Goal: Communication & Community: Answer question/provide support

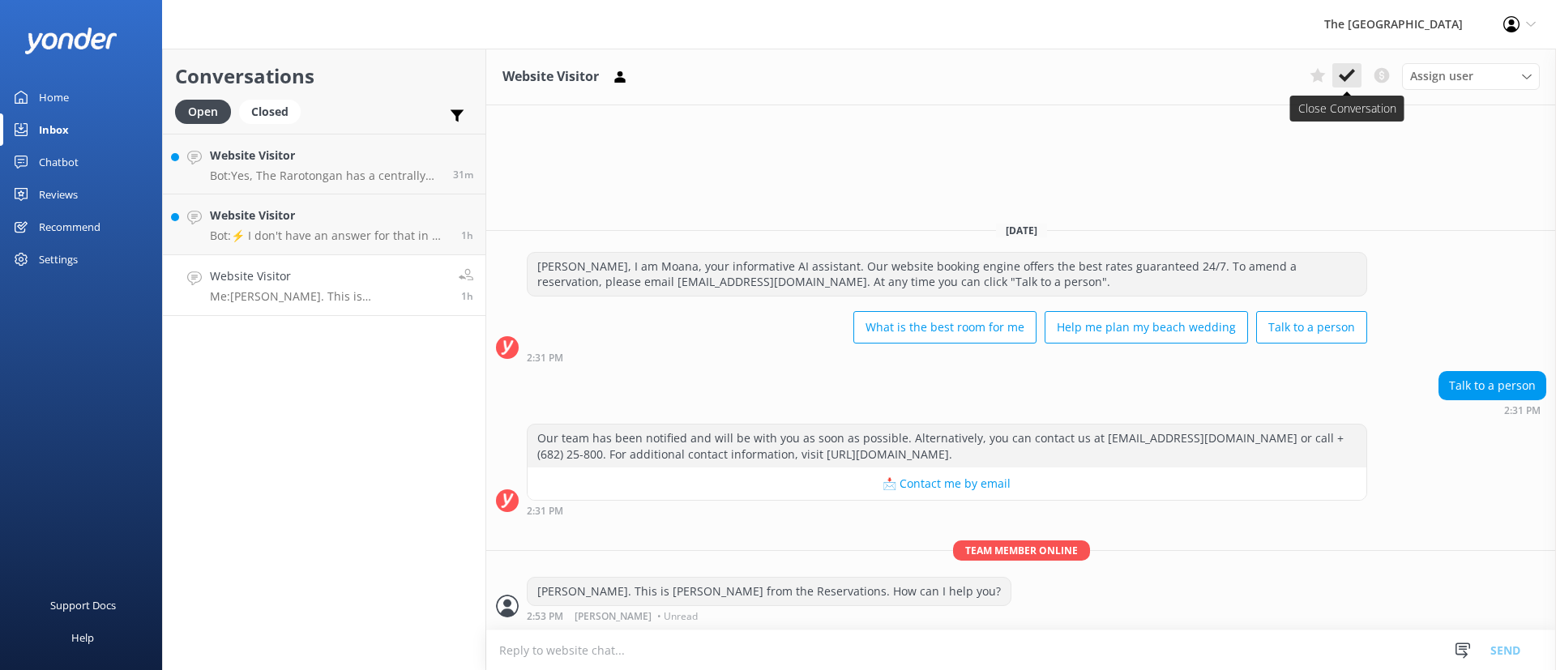
click at [1350, 75] on use at bounding box center [1347, 75] width 16 height 13
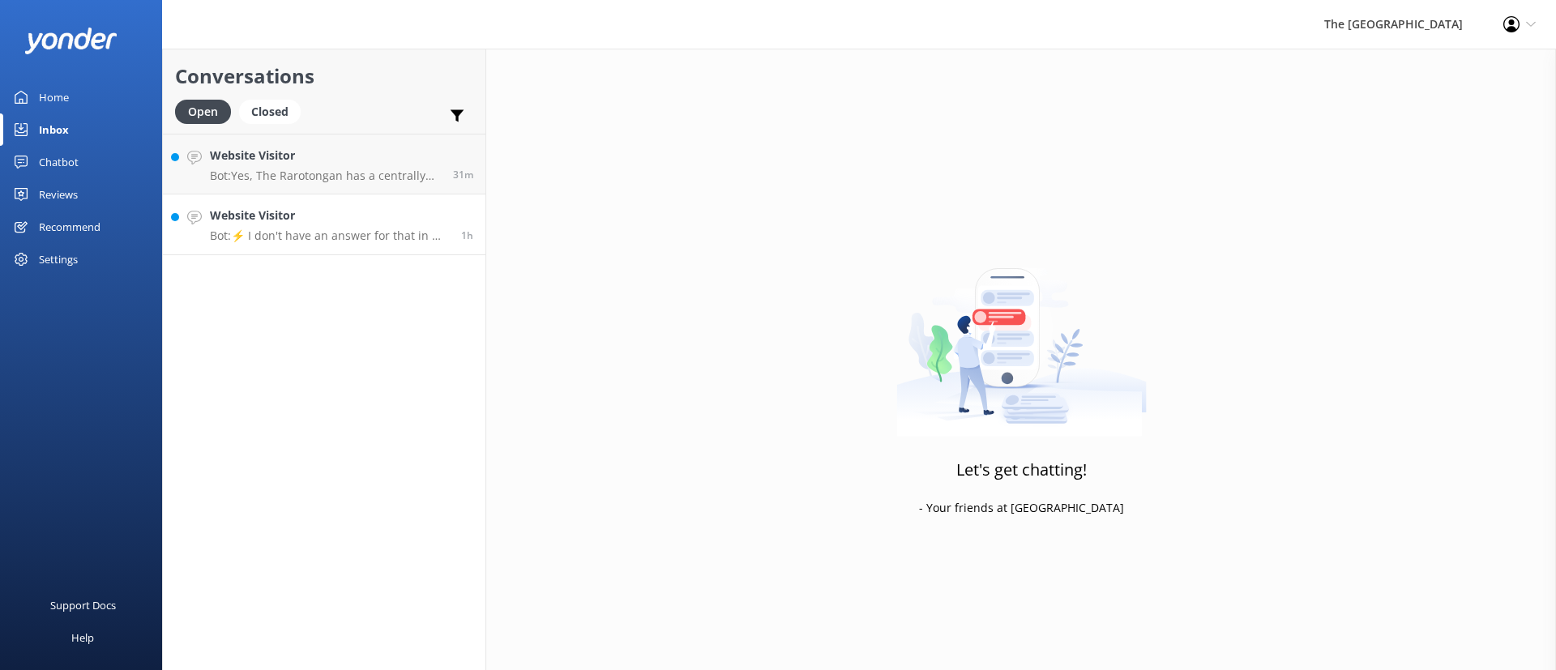
click at [325, 196] on link "Website Visitor Bot: ⚡ I don't have an answer for that in my knowledge base. Pl…" at bounding box center [324, 224] width 322 height 61
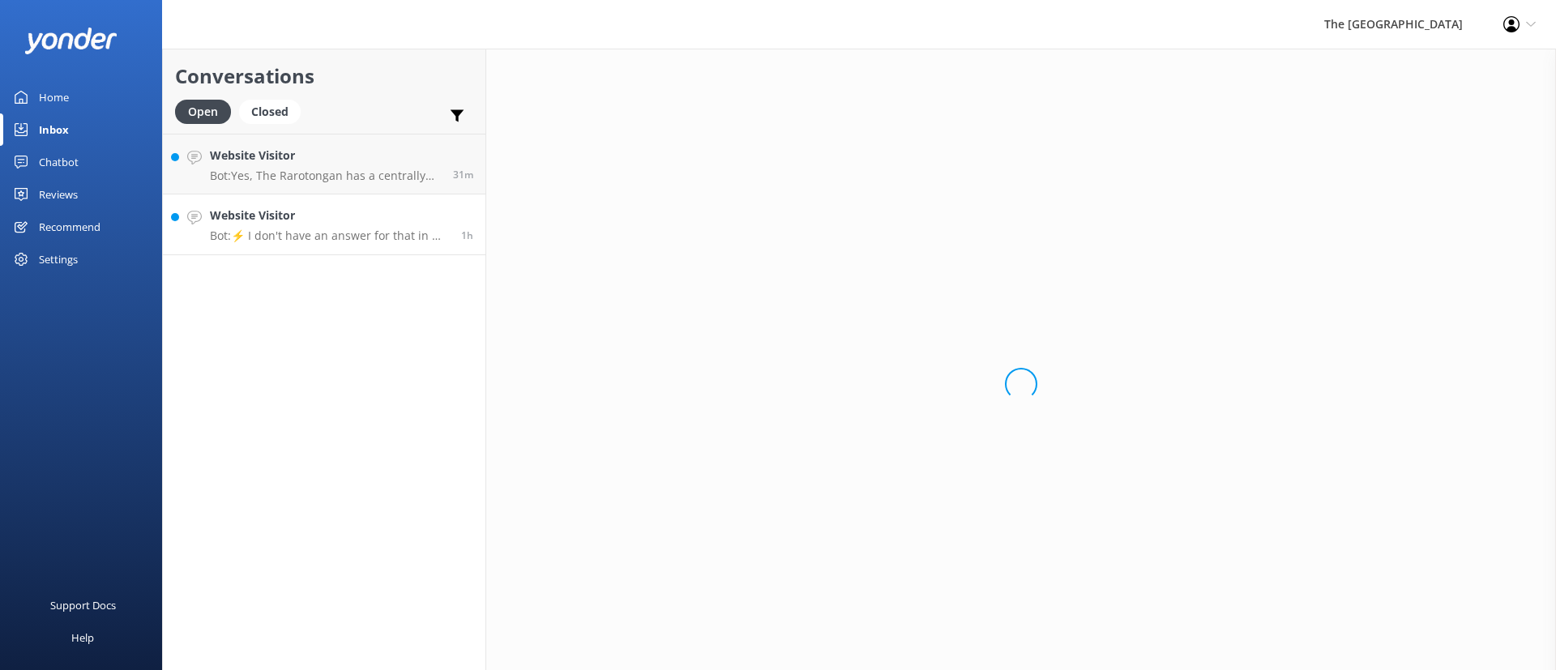
click at [344, 222] on div "Website Visitor Bot: ⚡ I don't have an answer for that in my knowledge base. Pl…" at bounding box center [329, 225] width 239 height 36
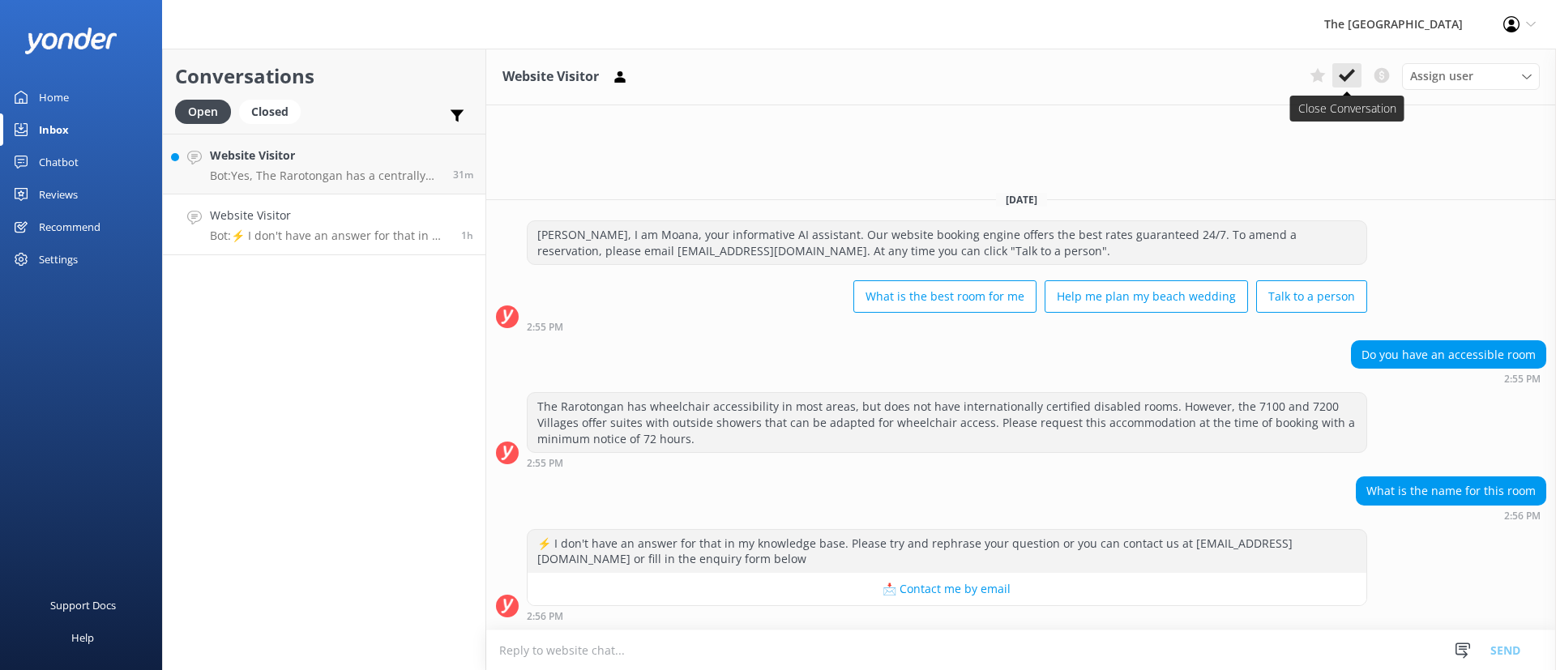
click at [1354, 79] on icon at bounding box center [1347, 75] width 16 height 16
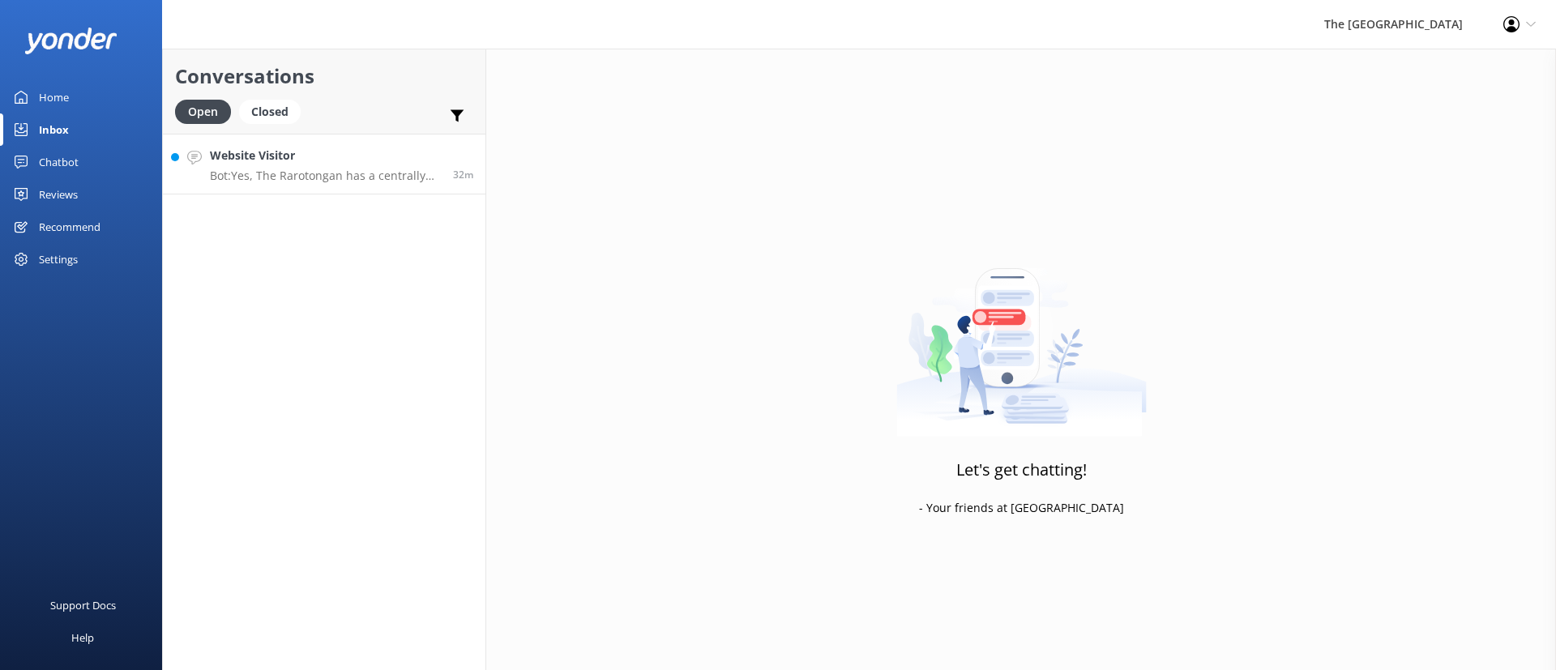
click at [383, 160] on h4 "Website Visitor" at bounding box center [325, 156] width 231 height 18
